Goal: Communication & Community: Ask a question

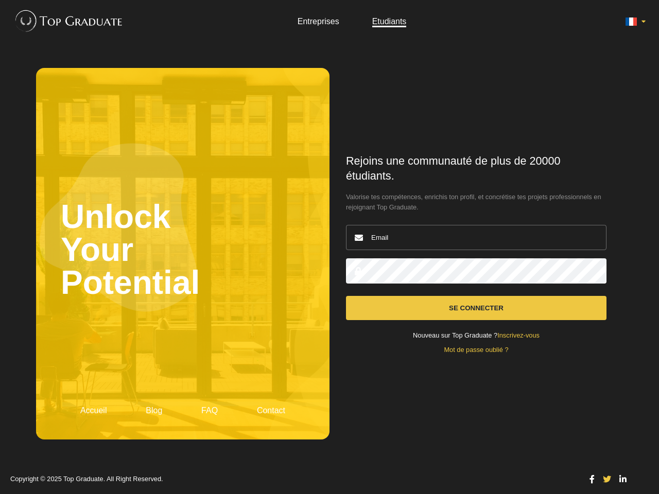
click at [635, 22] on icon at bounding box center [631, 21] width 12 height 12
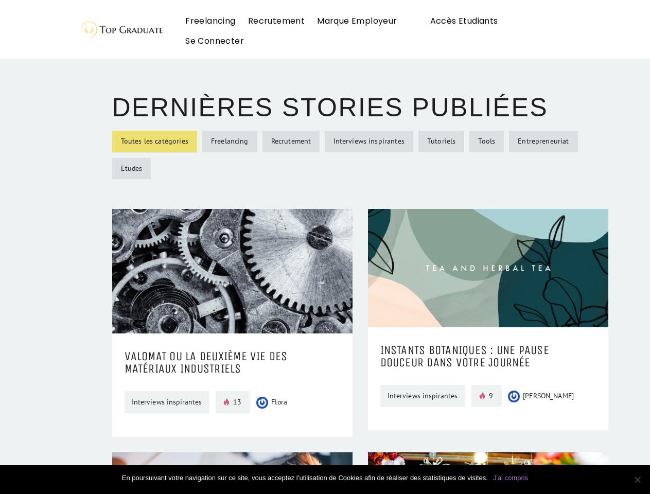
click at [93, 17] on img at bounding box center [120, 29] width 87 height 24
click at [511, 478] on link "J'ai compris" at bounding box center [510, 478] width 35 height 10
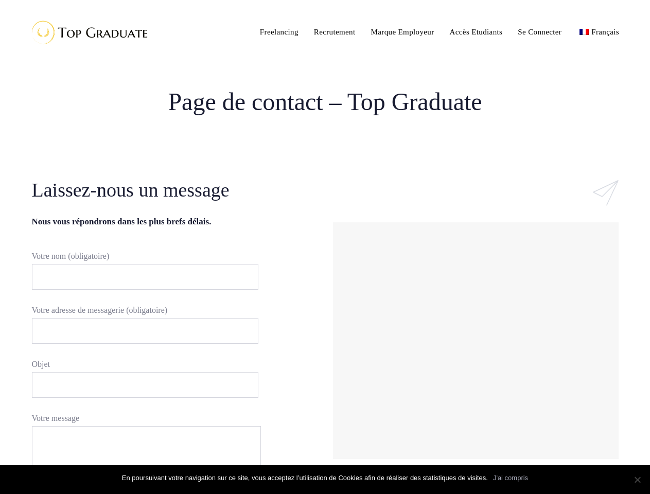
click at [325, 247] on div "#ld_icon_box_68c8381d824e9:hover .iconbox-icon-container defs stop:first-child{…" at bounding box center [475, 327] width 301 height 301
click at [140, 277] on input "Votre nom (obligatoire)" at bounding box center [145, 277] width 226 height 26
click at [140, 331] on input "Votre adresse de messagerie (obligatoire)" at bounding box center [145, 331] width 226 height 26
click at [140, 385] on input "Objet" at bounding box center [145, 385] width 226 height 26
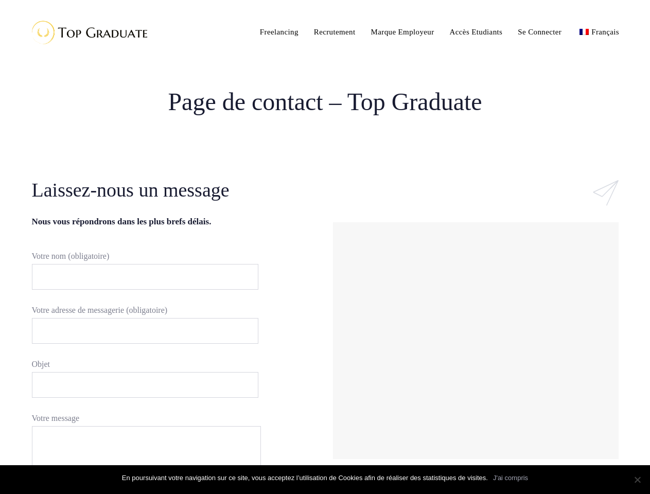
click at [476, 341] on div at bounding box center [476, 341] width 281 height 232
click at [511, 478] on link "J'ai compris" at bounding box center [510, 478] width 35 height 10
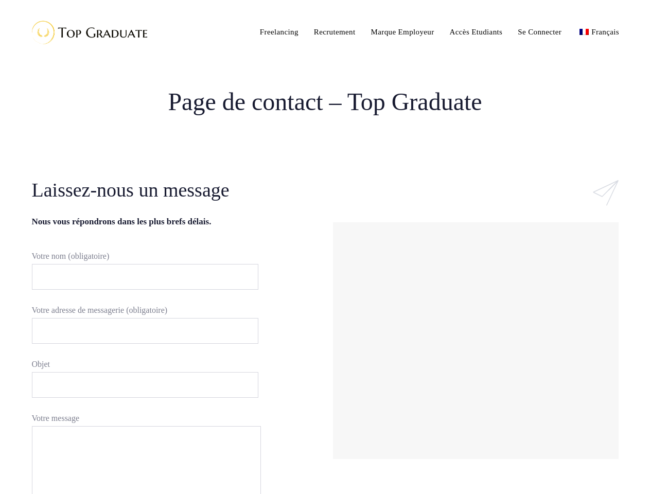
click at [637, 480] on body "Skip links Skip to primary navigation Skip to content Toggle navigation Freelan…" at bounding box center [325, 427] width 650 height 854
